Goal: Check status: Check status

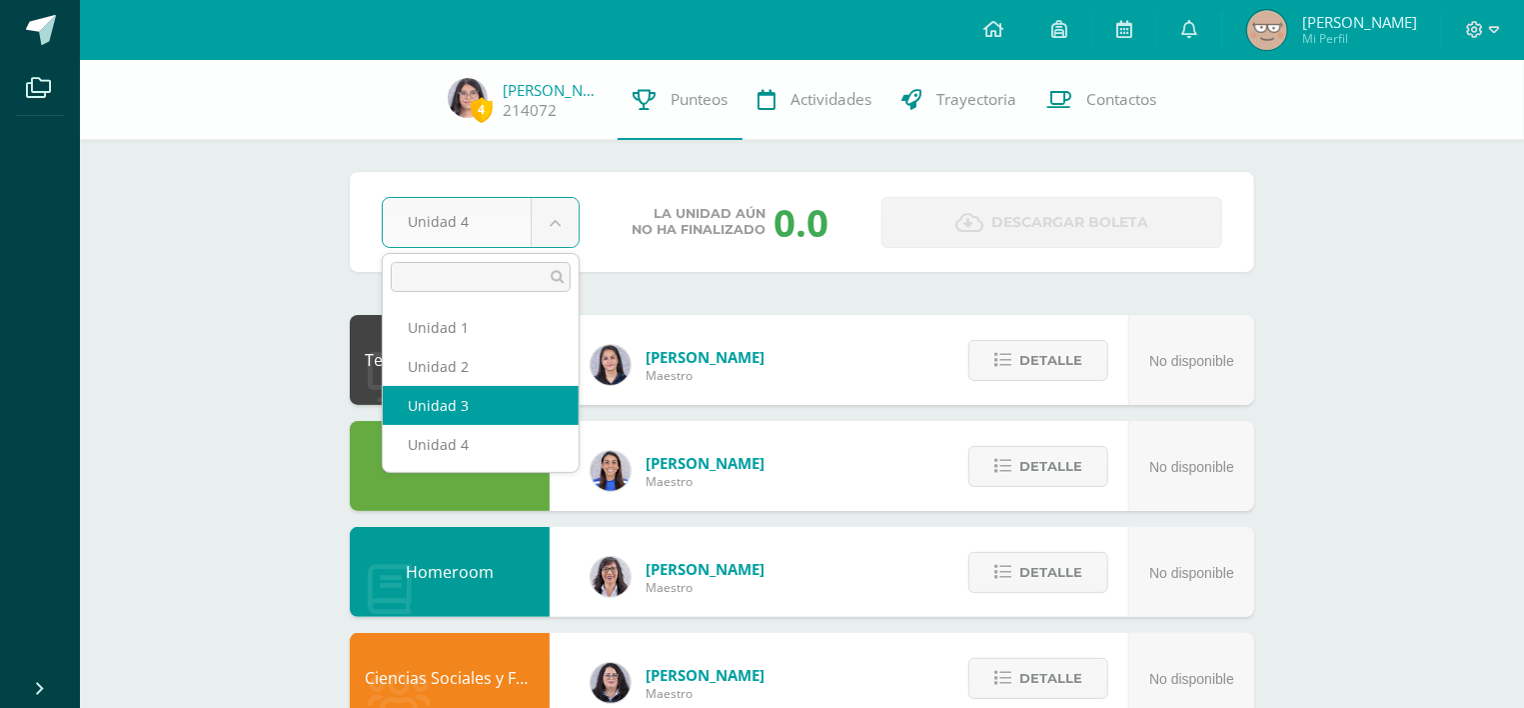
select select "Unidad 3"
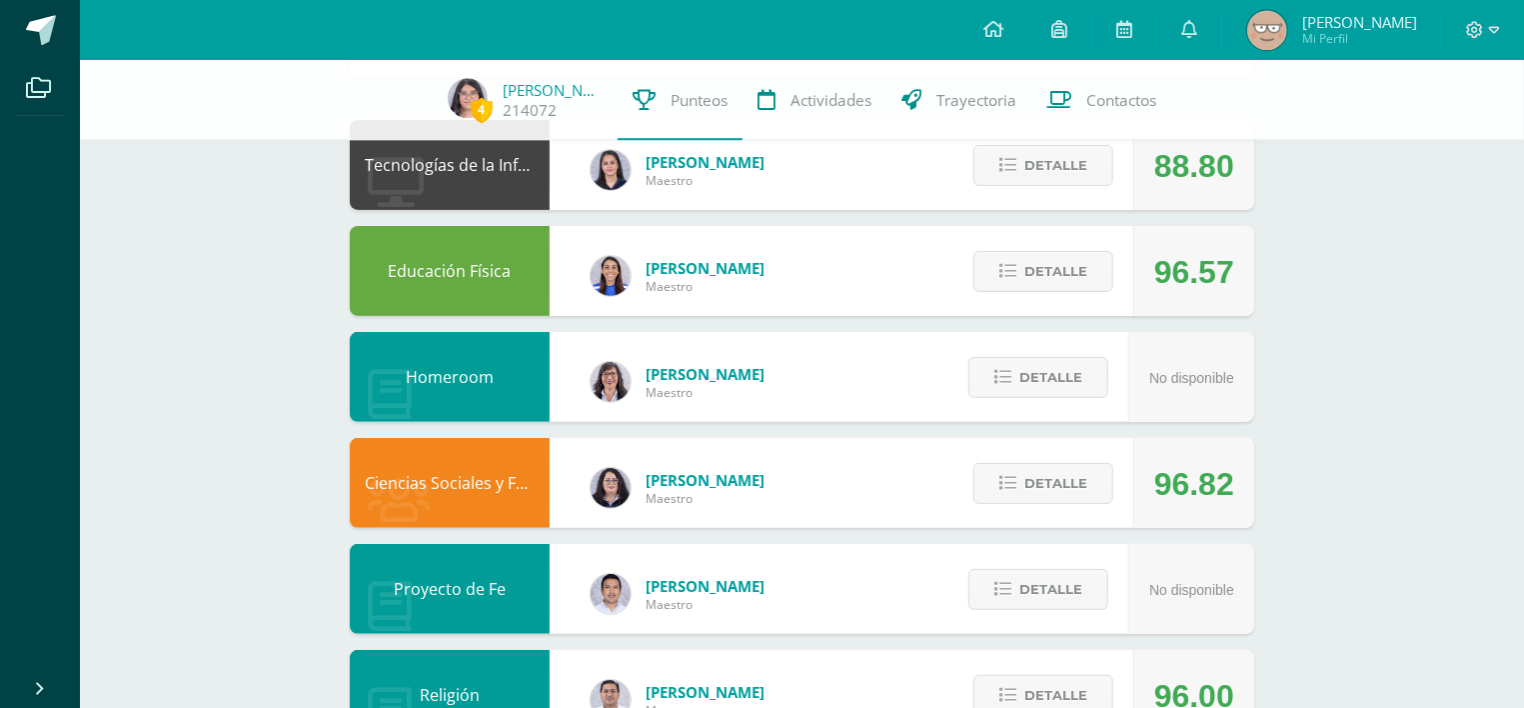
scroll to position [471, 0]
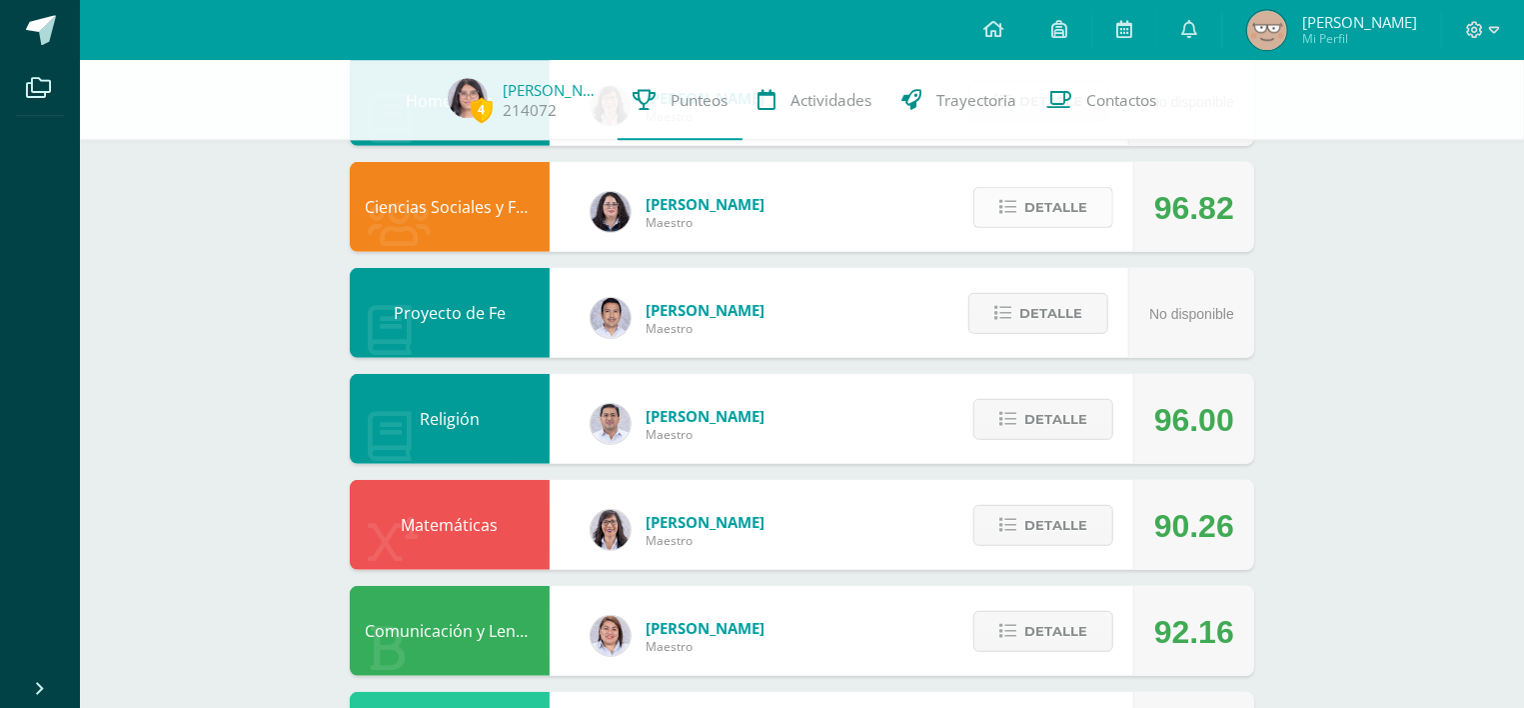
click at [1017, 199] on icon at bounding box center [1008, 207] width 17 height 17
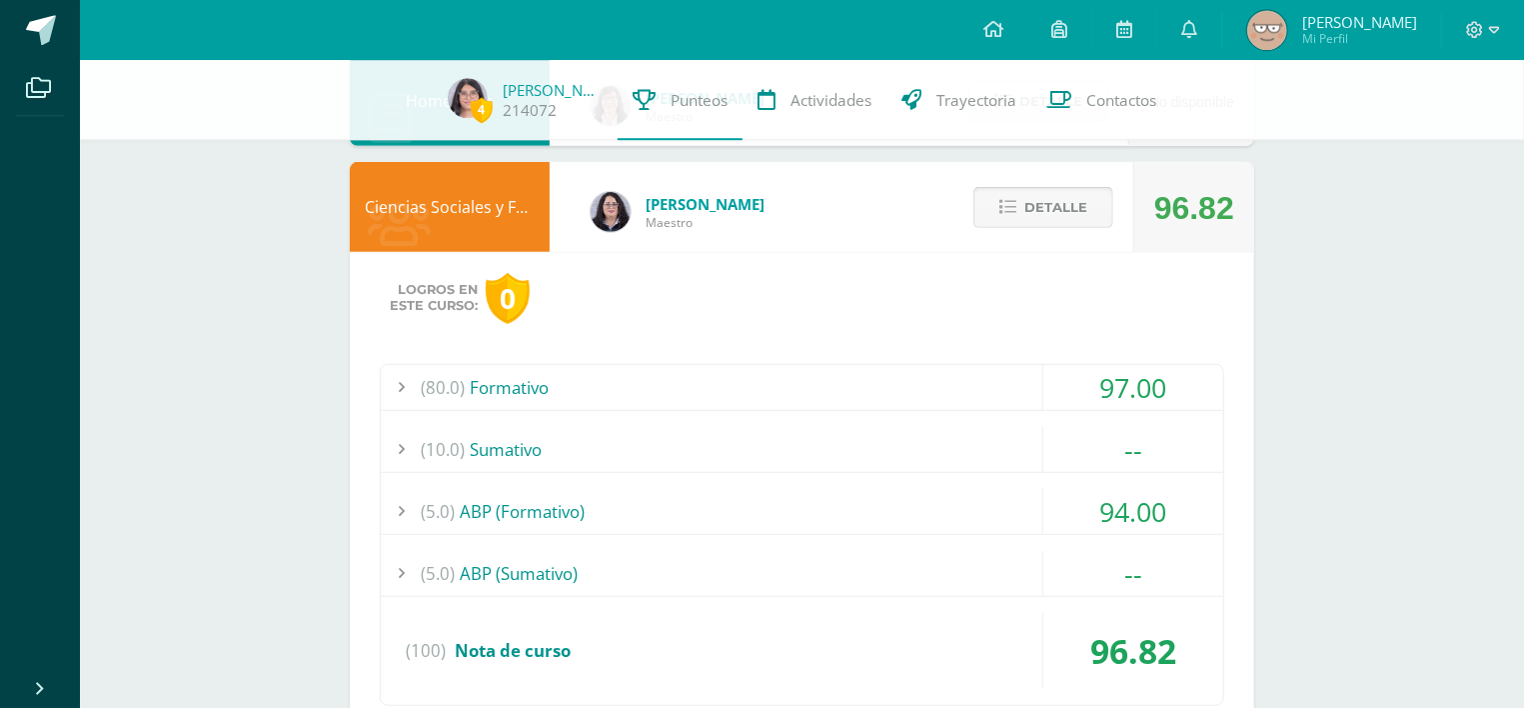
click at [1012, 199] on icon at bounding box center [1008, 207] width 17 height 17
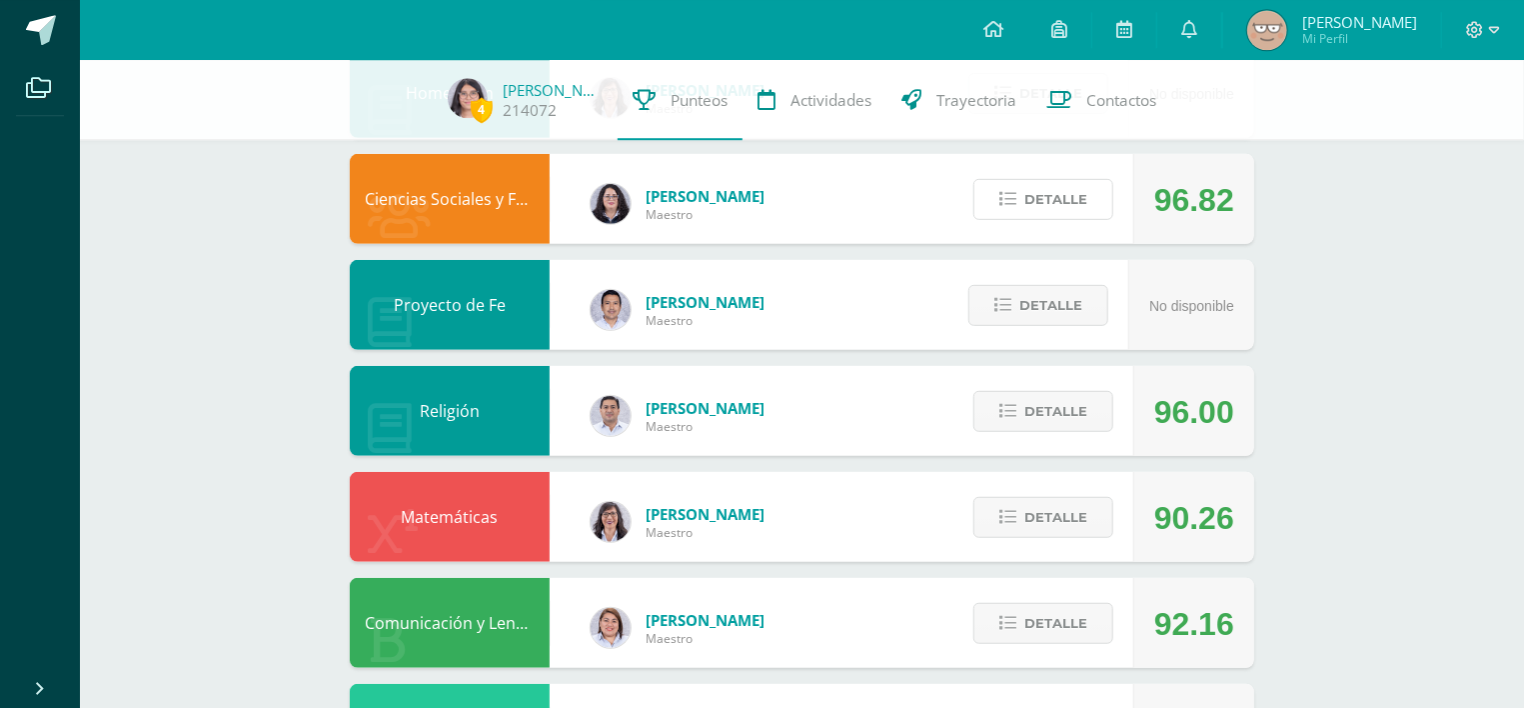
scroll to position [472, 0]
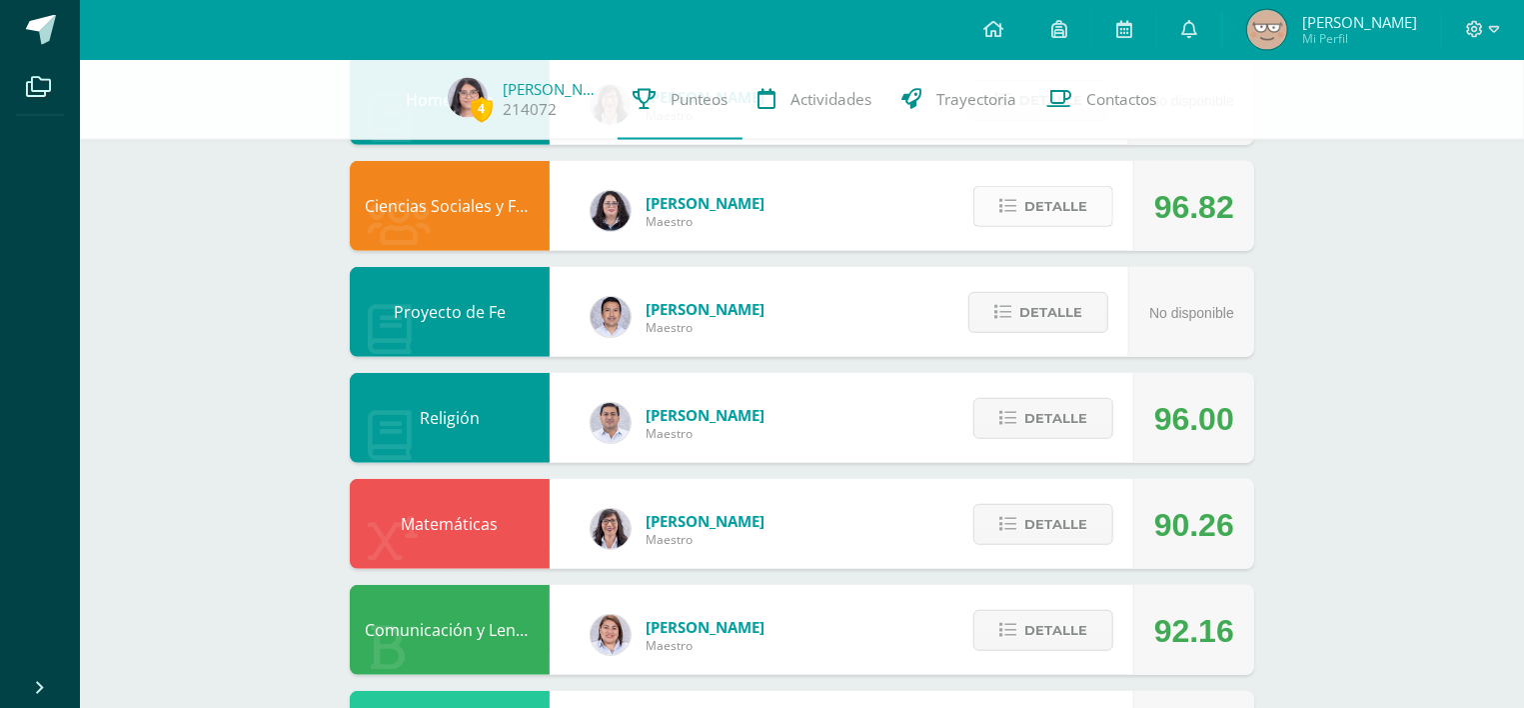
click at [1065, 188] on span "Detalle" at bounding box center [1056, 206] width 63 height 37
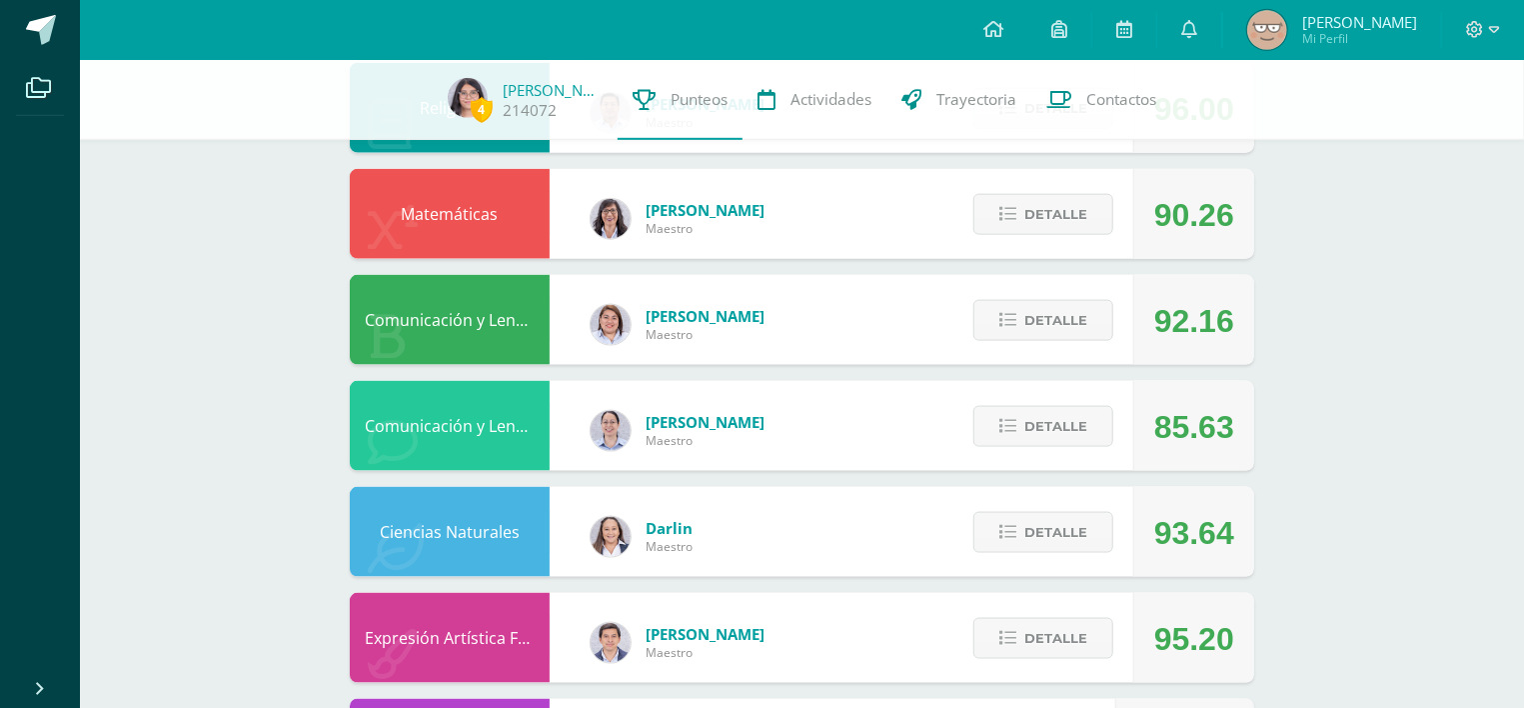
scroll to position [1340, 0]
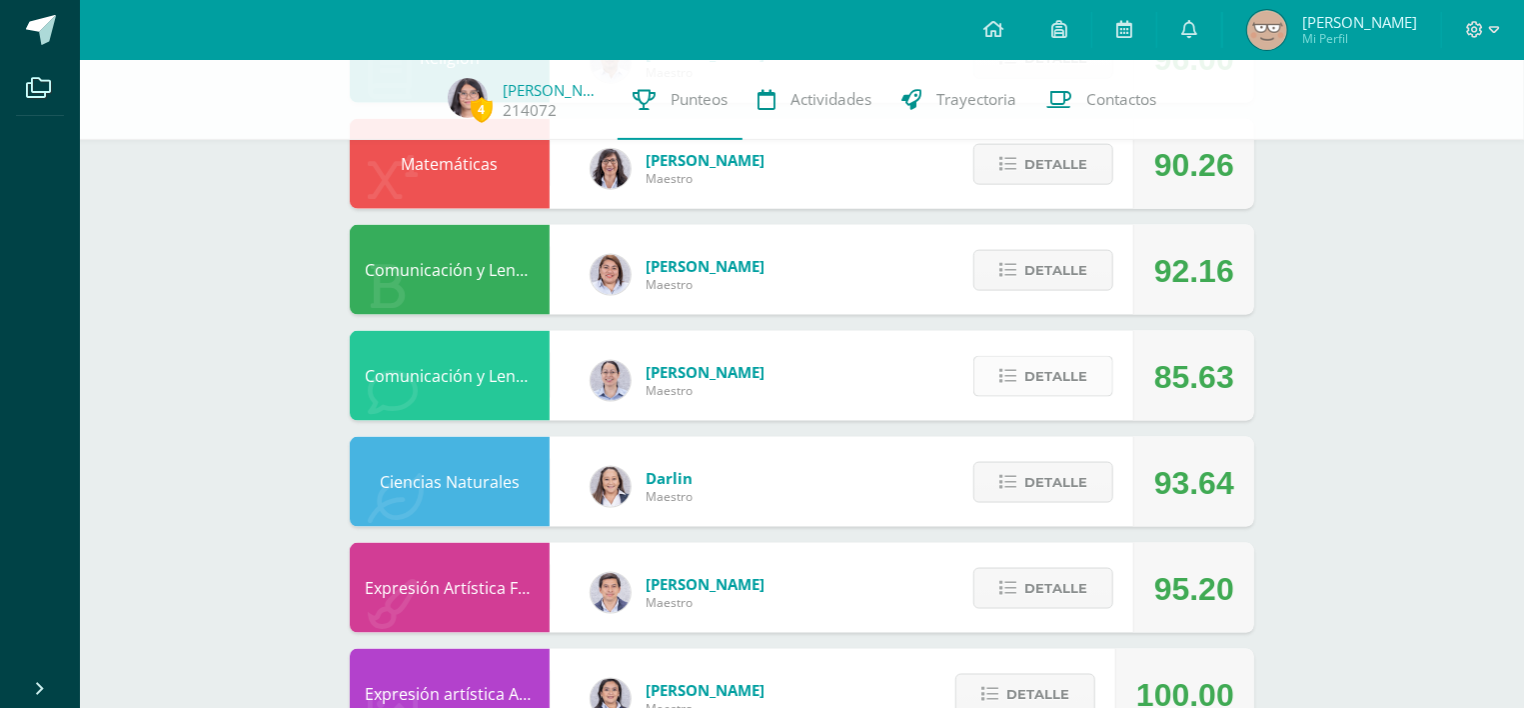
click at [1042, 358] on span "Detalle" at bounding box center [1056, 376] width 63 height 37
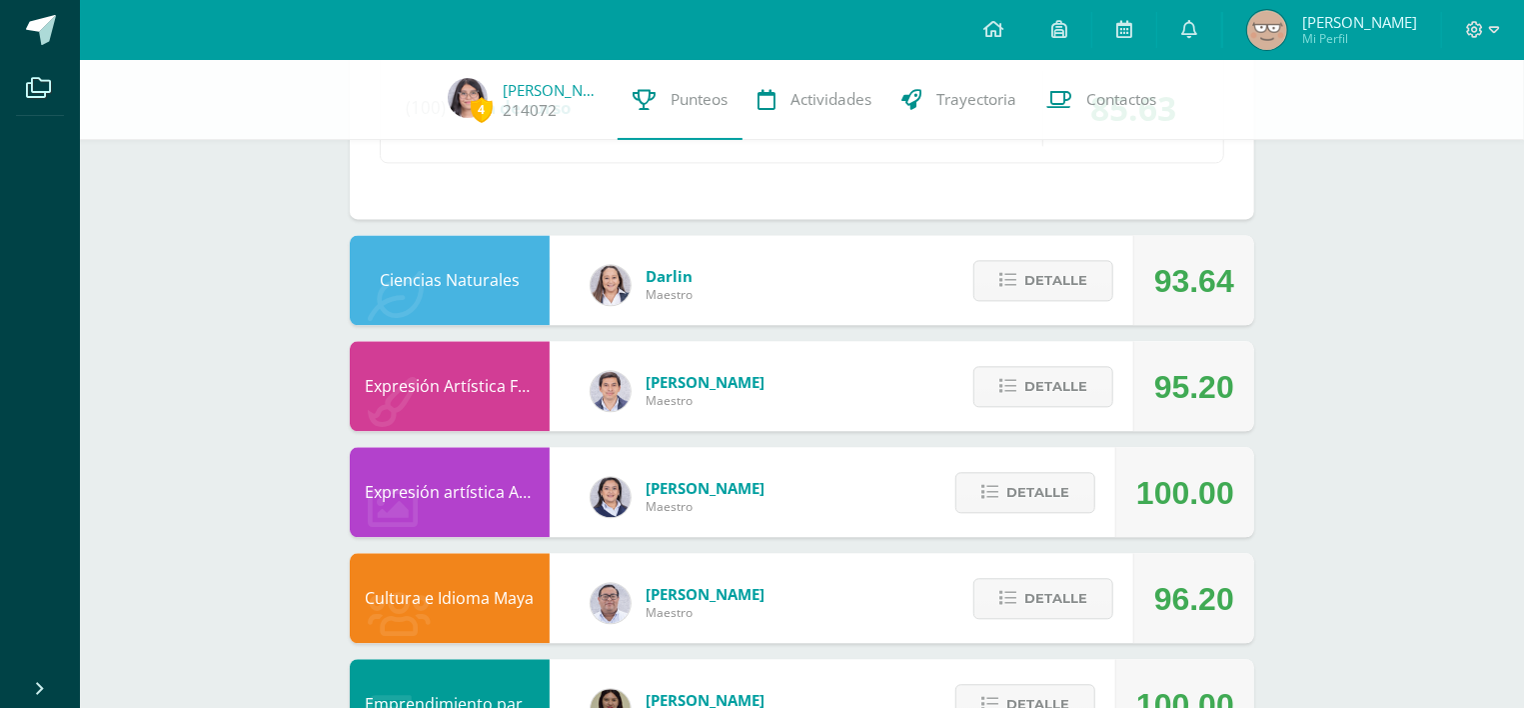
scroll to position [2367, 0]
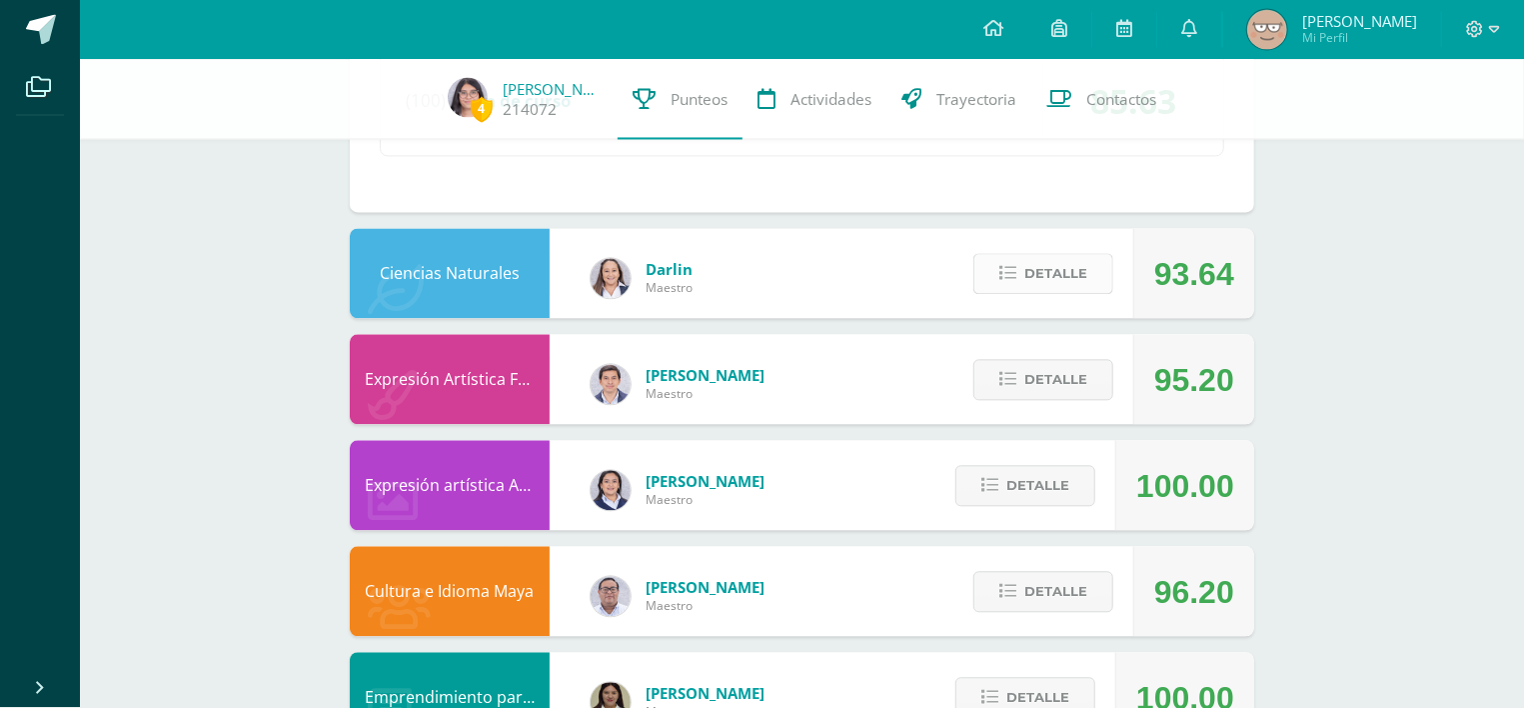
click at [1012, 266] on icon at bounding box center [1008, 274] width 17 height 17
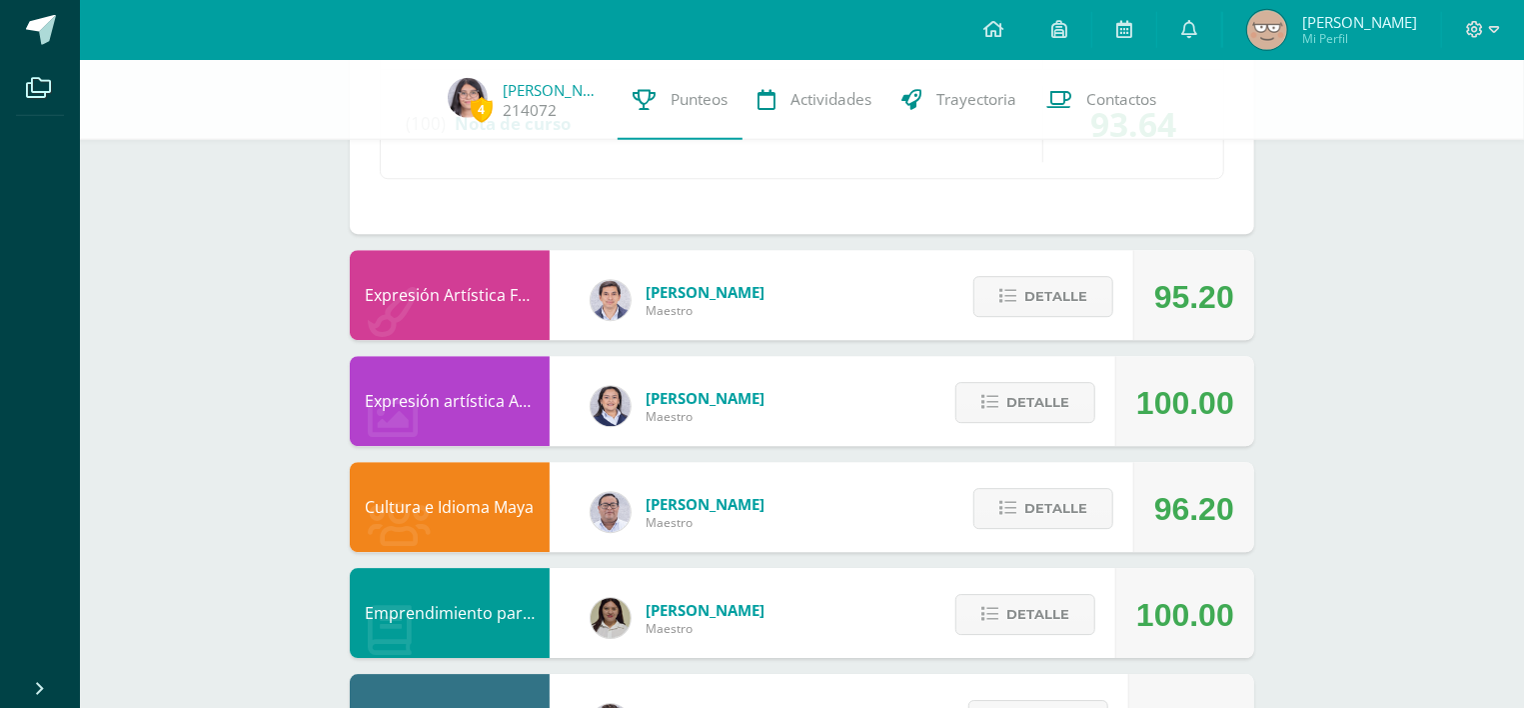
scroll to position [3089, 0]
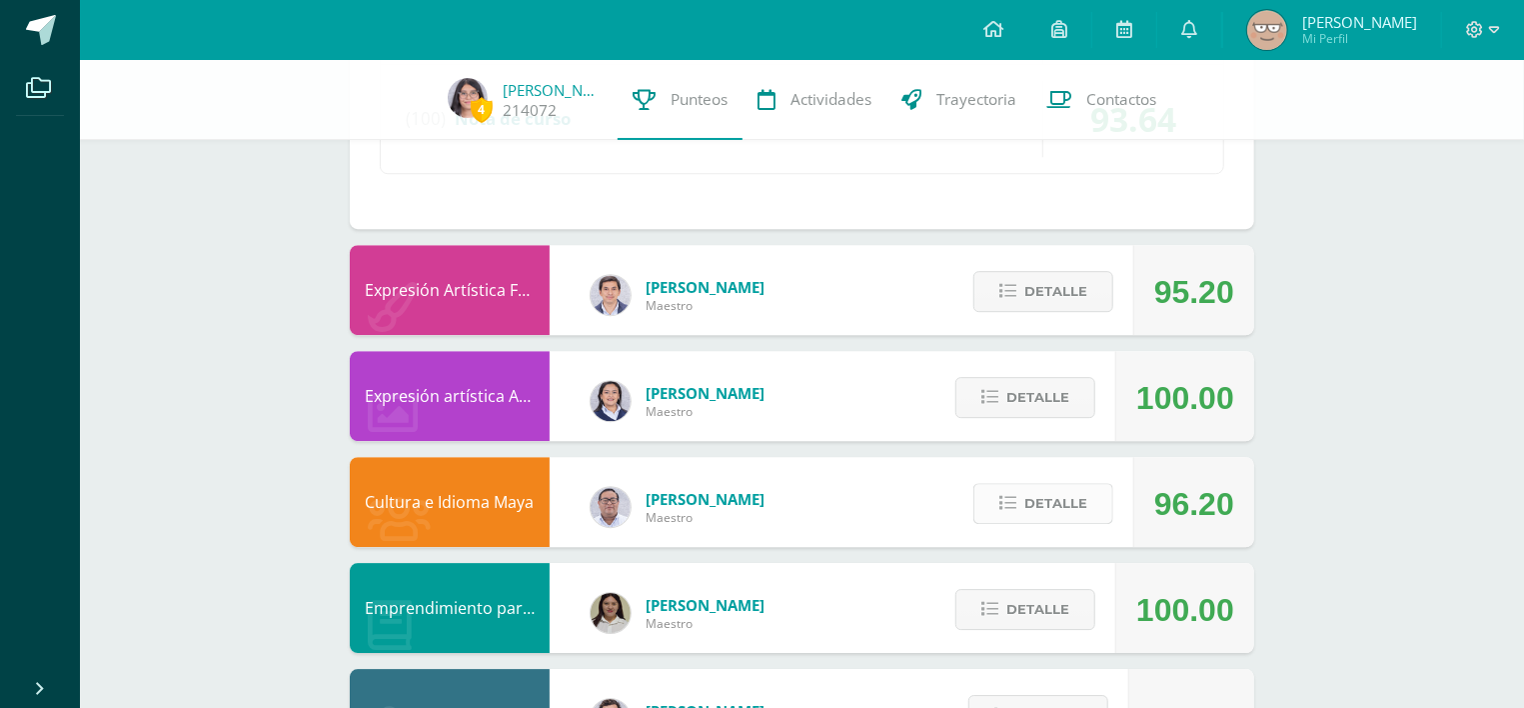
click at [1011, 483] on button "Detalle" at bounding box center [1044, 503] width 140 height 41
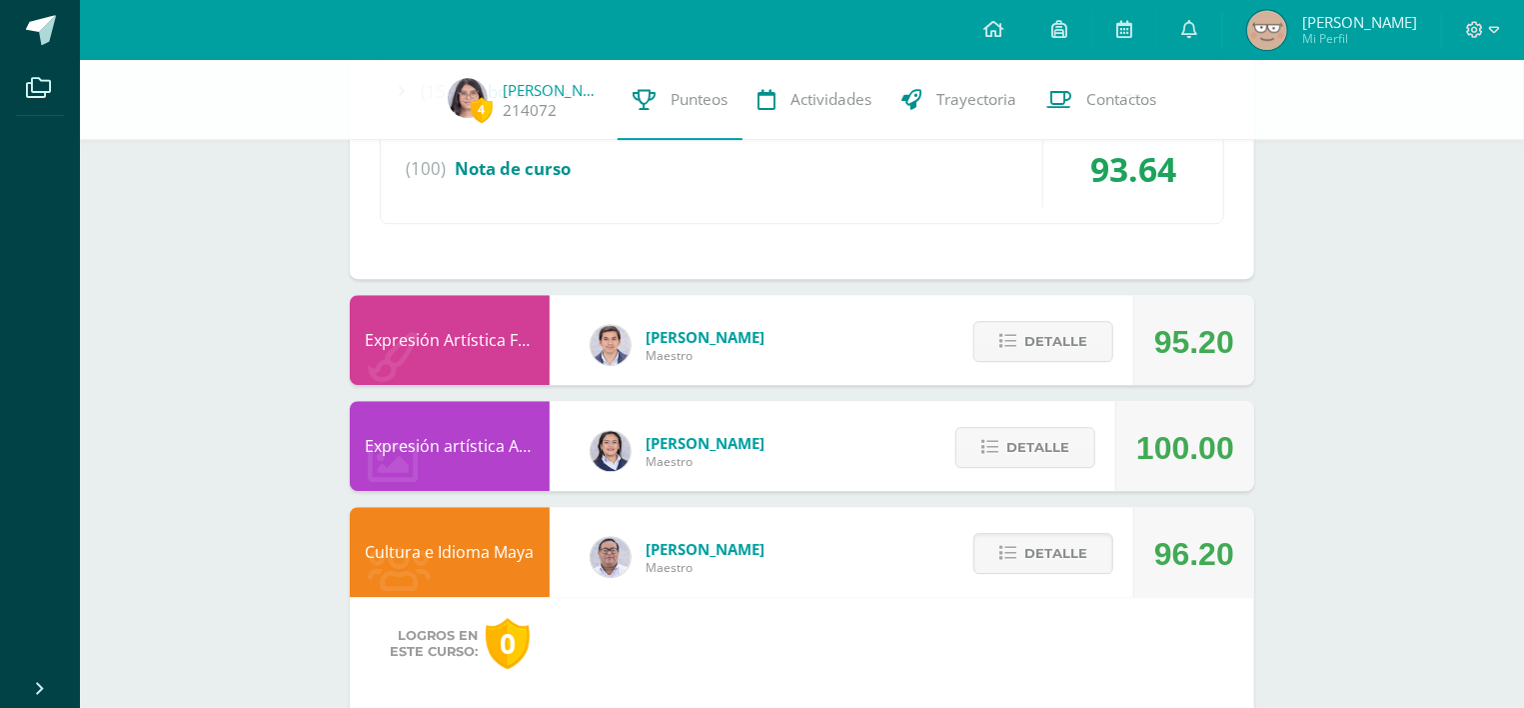
scroll to position [3449, 0]
